Goal: Transaction & Acquisition: Purchase product/service

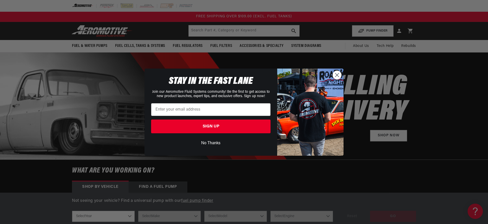
click at [75, 51] on div "Close dialog STAY IN THE FAST LANE Join our Aeromotive Fluid Systems community!…" at bounding box center [244, 112] width 488 height 224
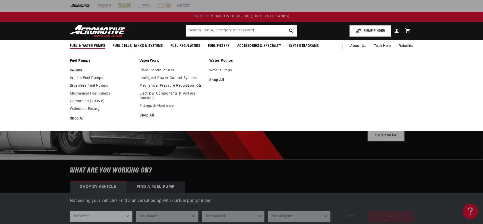
click at [70, 73] on link "In-Tank" at bounding box center [102, 70] width 65 height 5
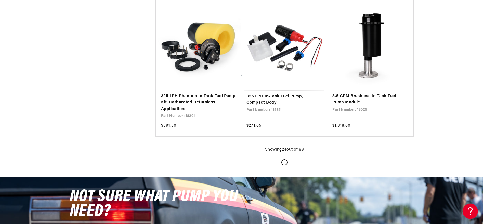
scroll to position [1071, 0]
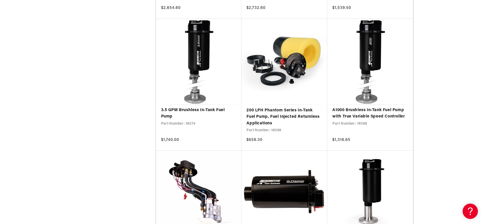
scroll to position [1714, 0]
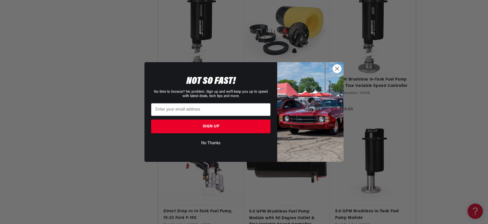
click at [339, 70] on icon "Close dialog" at bounding box center [337, 69] width 4 height 4
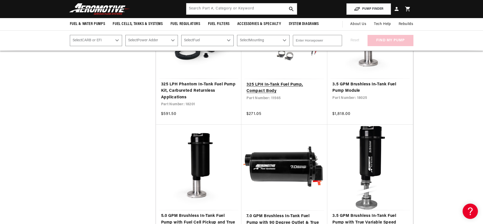
scroll to position [933, 0]
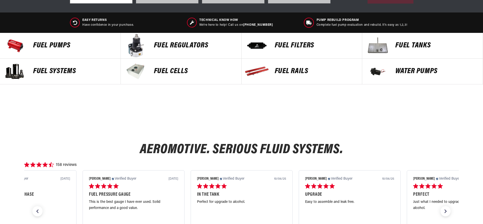
scroll to position [219, 0]
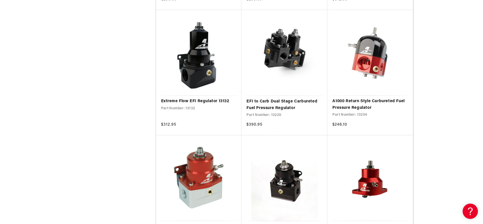
scroll to position [398, 0]
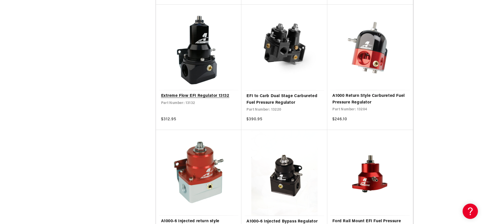
click at [201, 99] on link "Extreme Flow EFI Regulator 13132" at bounding box center [198, 96] width 75 height 7
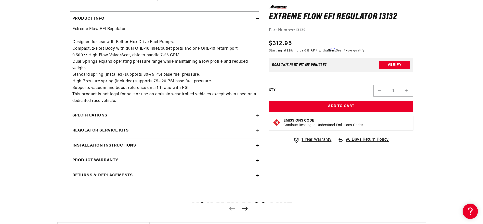
scroll to position [275, 0]
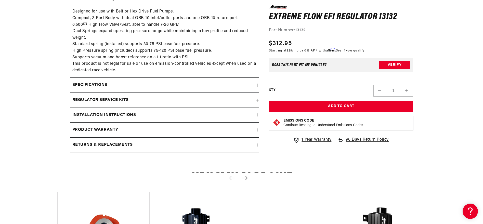
click at [110, 93] on summary "Specifications" at bounding box center [164, 85] width 189 height 15
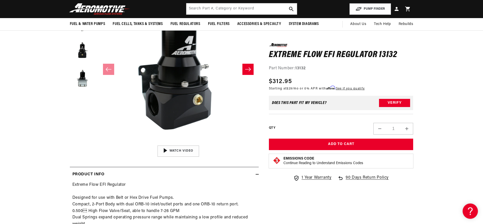
scroll to position [0, 0]
